Goal: Task Accomplishment & Management: Use online tool/utility

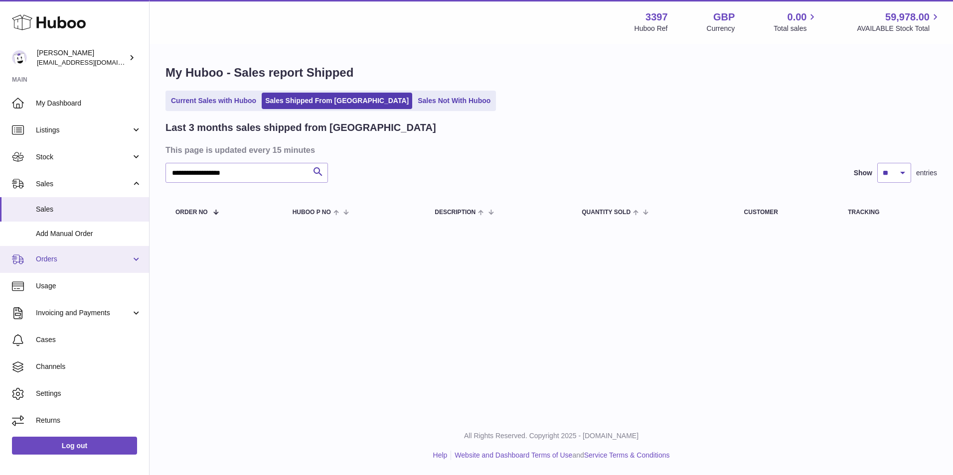
click at [60, 261] on span "Orders" at bounding box center [83, 259] width 95 height 9
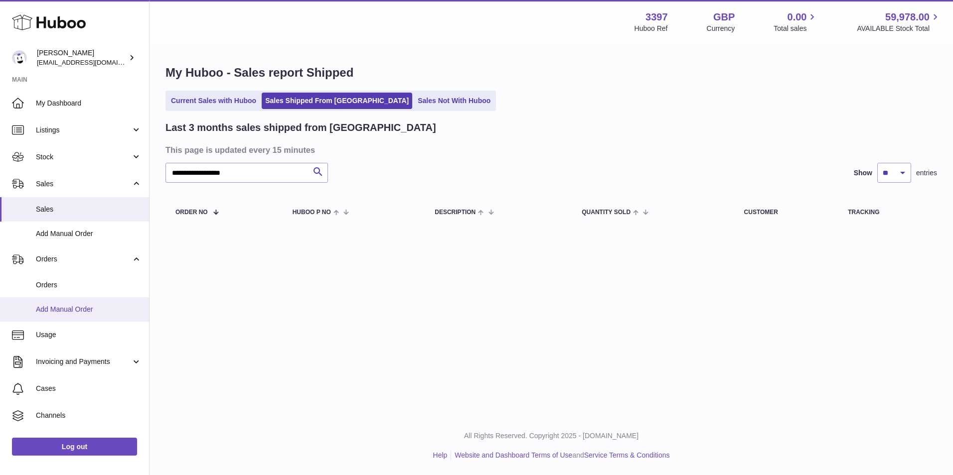
click at [56, 312] on span "Add Manual Order" at bounding box center [89, 309] width 106 height 9
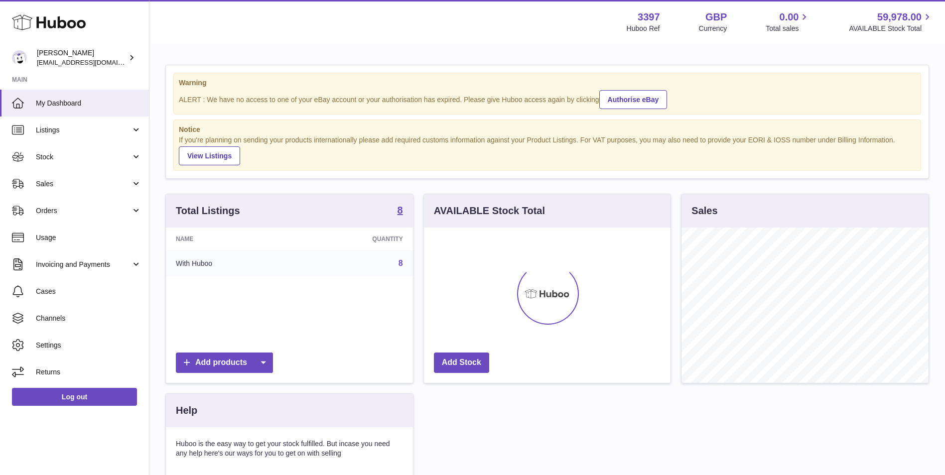
scroll to position [155, 247]
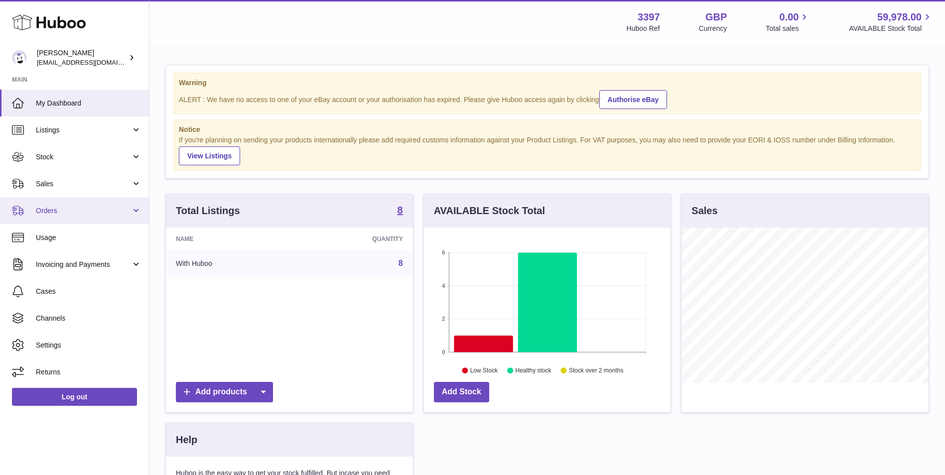
click at [70, 211] on span "Orders" at bounding box center [83, 210] width 95 height 9
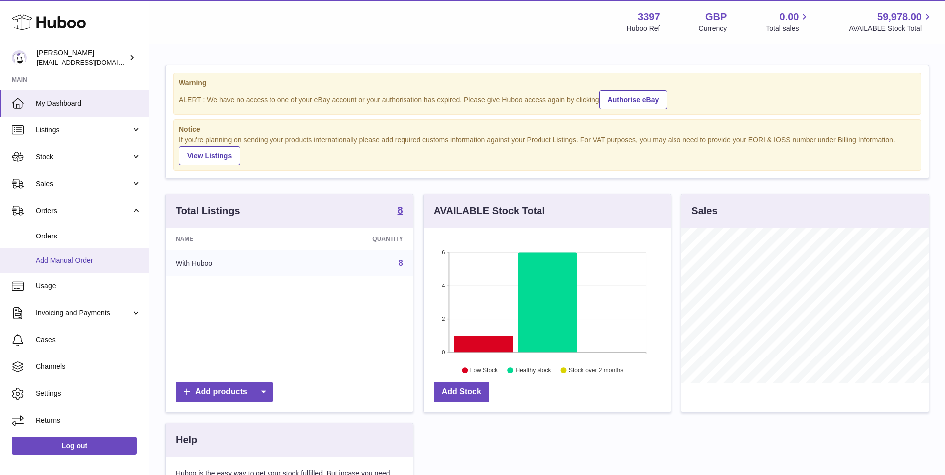
click at [62, 266] on link "Add Manual Order" at bounding box center [74, 261] width 149 height 24
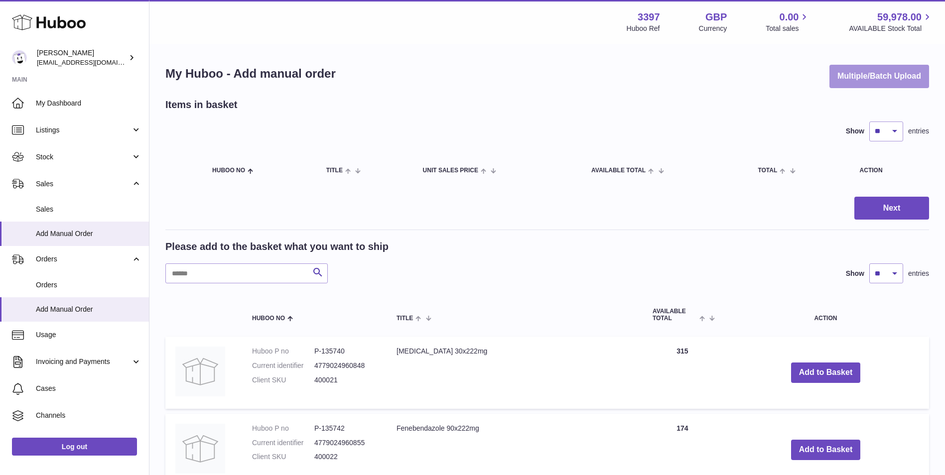
click at [875, 68] on button "Multiple/Batch Upload" at bounding box center [880, 76] width 100 height 23
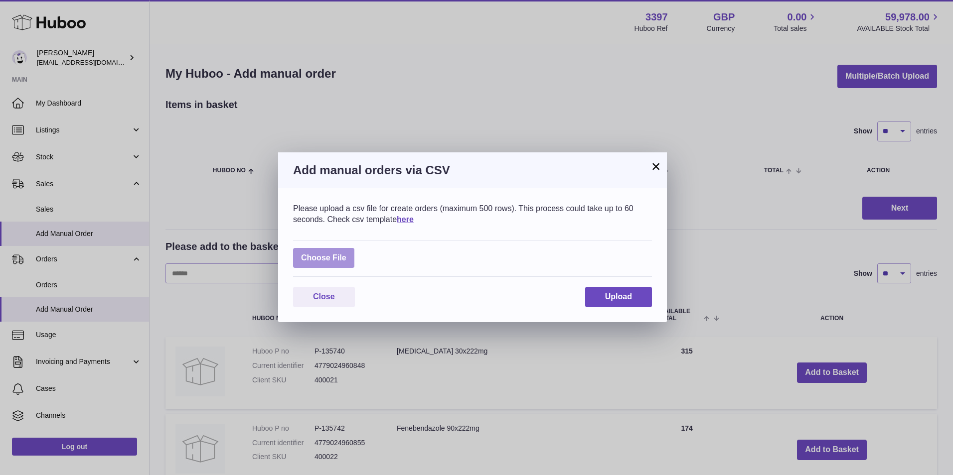
click at [320, 261] on label at bounding box center [323, 258] width 61 height 20
click at [346, 254] on input "file" at bounding box center [346, 253] width 0 height 0
type input "**********"
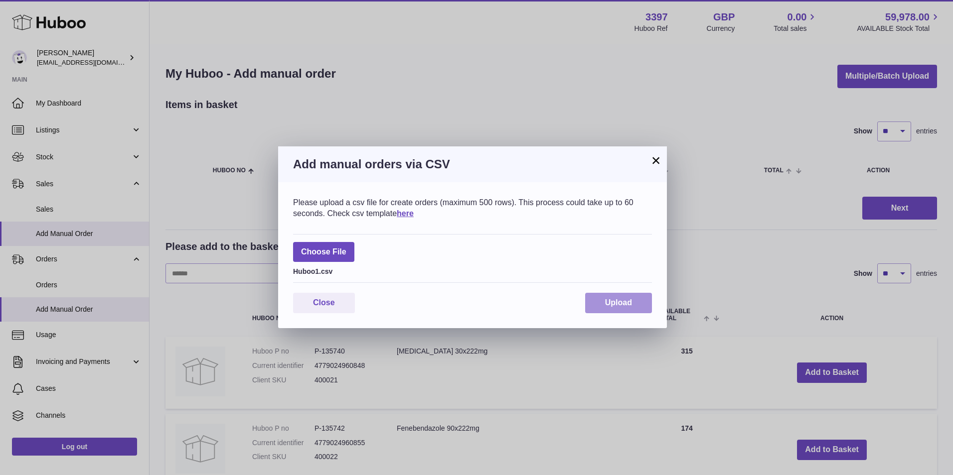
click at [609, 302] on span "Upload" at bounding box center [618, 302] width 27 height 8
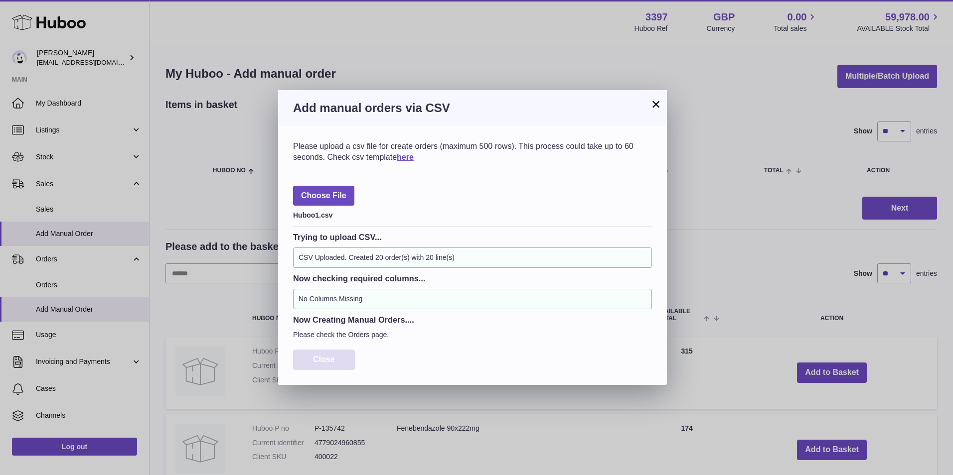
click at [328, 355] on button "Close" at bounding box center [324, 360] width 62 height 20
